Goal: Find specific fact: Find specific fact

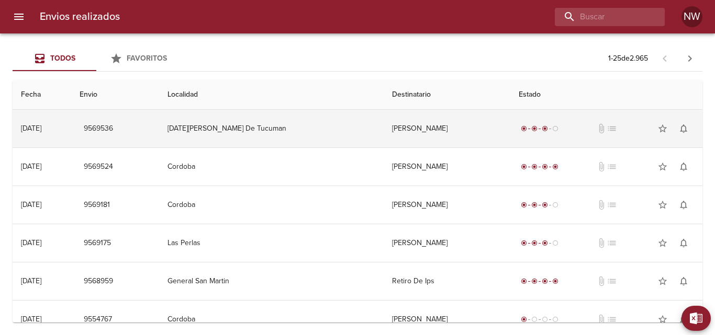
click at [384, 132] on td "[PERSON_NAME]" at bounding box center [447, 129] width 127 height 38
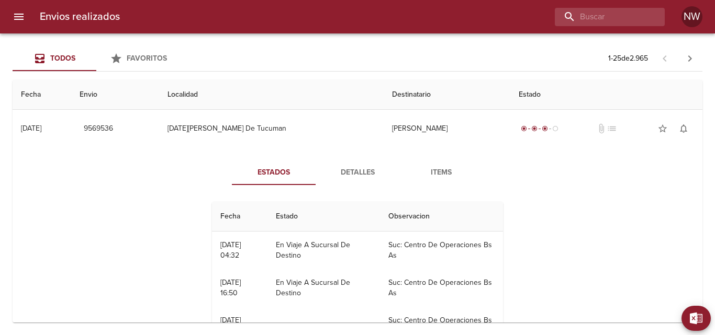
click at [357, 174] on span "Detalles" at bounding box center [357, 172] width 71 height 13
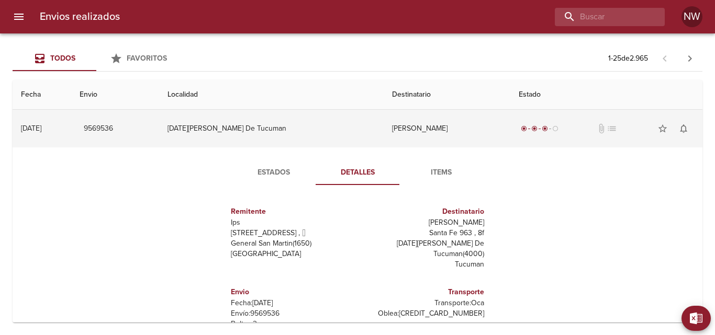
click at [388, 130] on td "[PERSON_NAME]" at bounding box center [447, 129] width 127 height 38
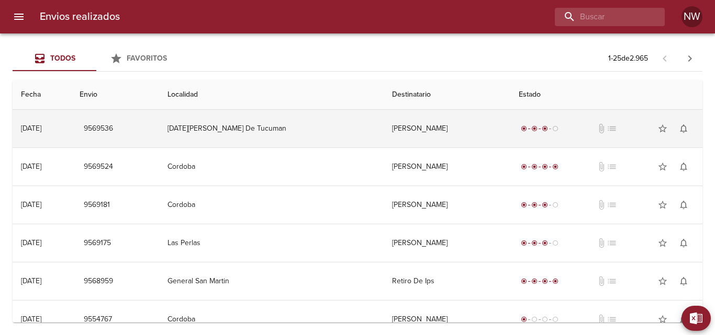
click at [384, 126] on td "[PERSON_NAME]" at bounding box center [447, 129] width 127 height 38
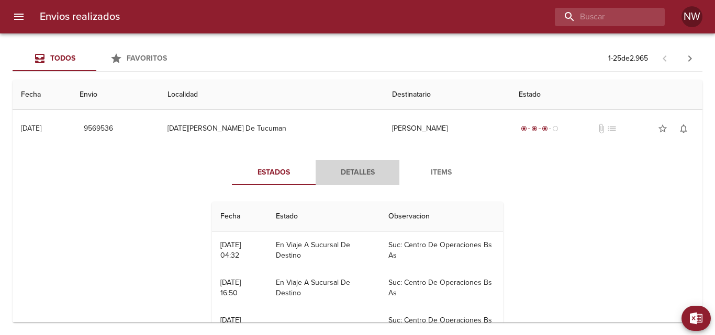
click at [361, 173] on span "Detalles" at bounding box center [357, 172] width 71 height 13
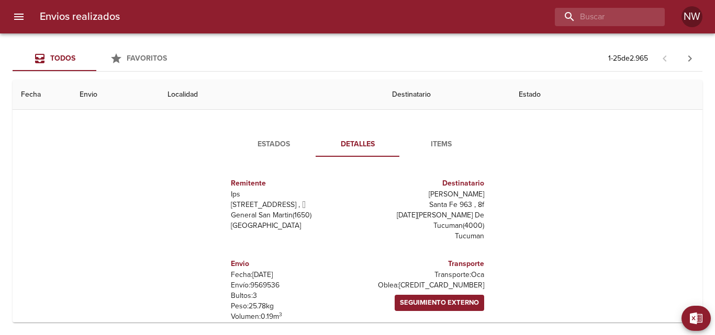
scroll to position [27, 0]
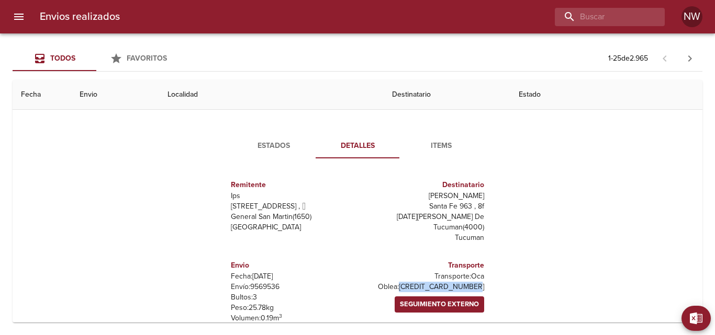
drag, startPoint x: 480, startPoint y: 276, endPoint x: 406, endPoint y: 277, distance: 74.3
click at [406, 282] on p "[PERSON_NAME]: [CREDIT_CARD_NUMBER]" at bounding box center [423, 287] width 122 height 10
copy p "[CREDIT_CARD_NUMBER]"
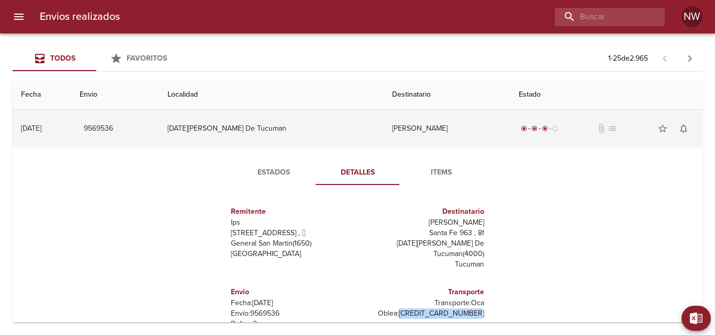
click at [384, 129] on td "[PERSON_NAME]" at bounding box center [447, 129] width 127 height 38
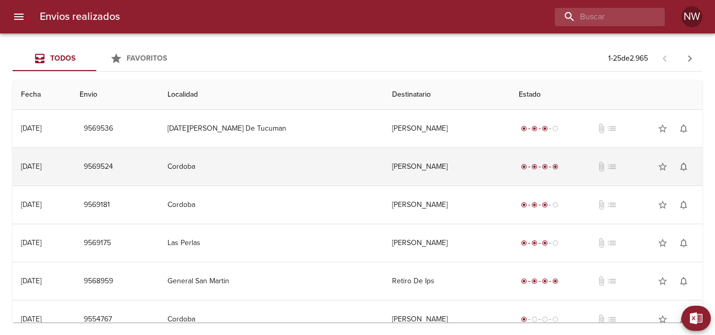
click at [384, 171] on td "[PERSON_NAME]" at bounding box center [447, 167] width 127 height 38
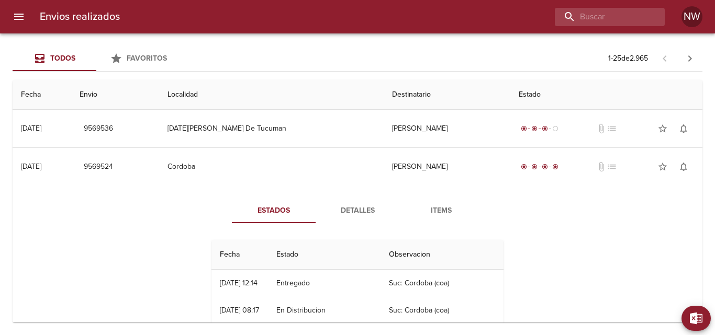
click at [357, 210] on span "Detalles" at bounding box center [357, 211] width 71 height 13
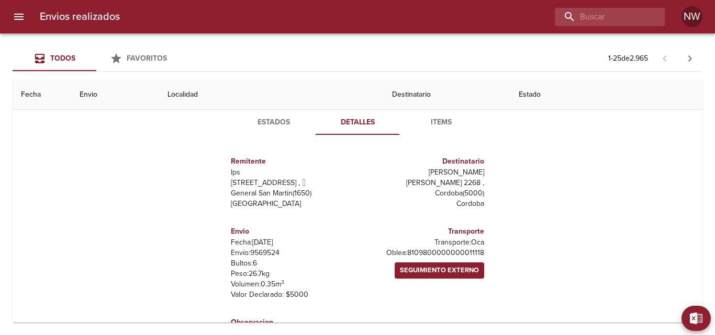
scroll to position [89, 0]
drag, startPoint x: 480, startPoint y: 251, endPoint x: 407, endPoint y: 249, distance: 72.8
click at [407, 249] on p "[PERSON_NAME]: 8109800000000011118" at bounding box center [423, 253] width 122 height 10
copy p "8109800000000011118"
click at [384, 96] on th "Destinatario" at bounding box center [447, 95] width 127 height 30
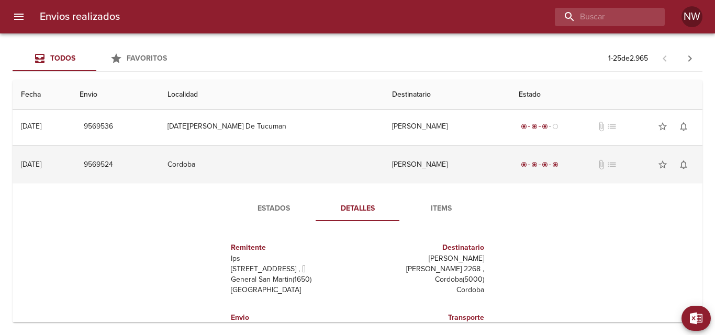
scroll to position [2, 0]
click at [384, 167] on td "[PERSON_NAME]" at bounding box center [447, 166] width 127 height 38
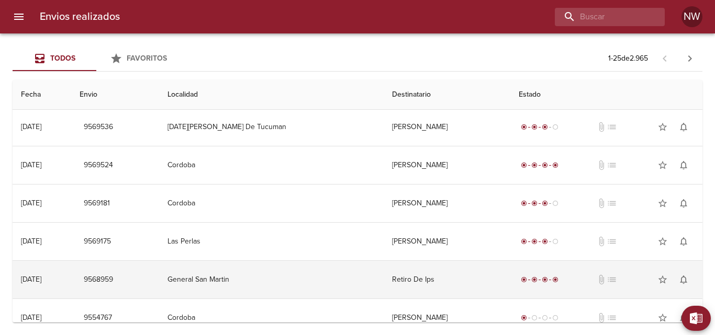
click at [384, 284] on td "Retiro De Ips" at bounding box center [447, 280] width 127 height 38
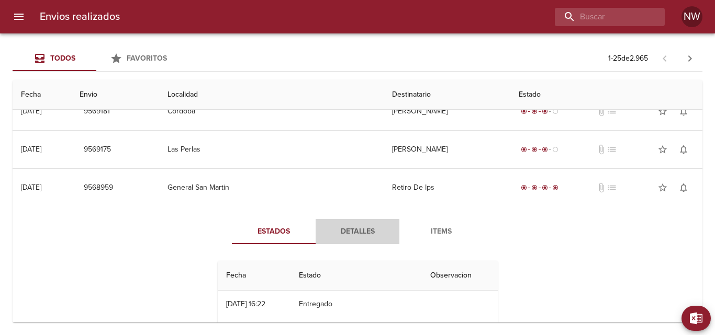
click at [366, 235] on span "Detalles" at bounding box center [357, 232] width 71 height 13
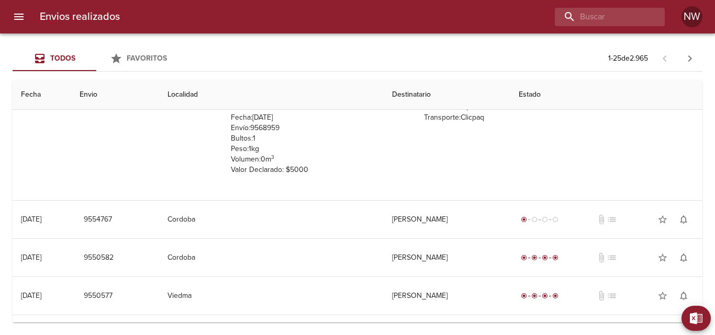
scroll to position [0, 0]
